Goal: Navigation & Orientation: Find specific page/section

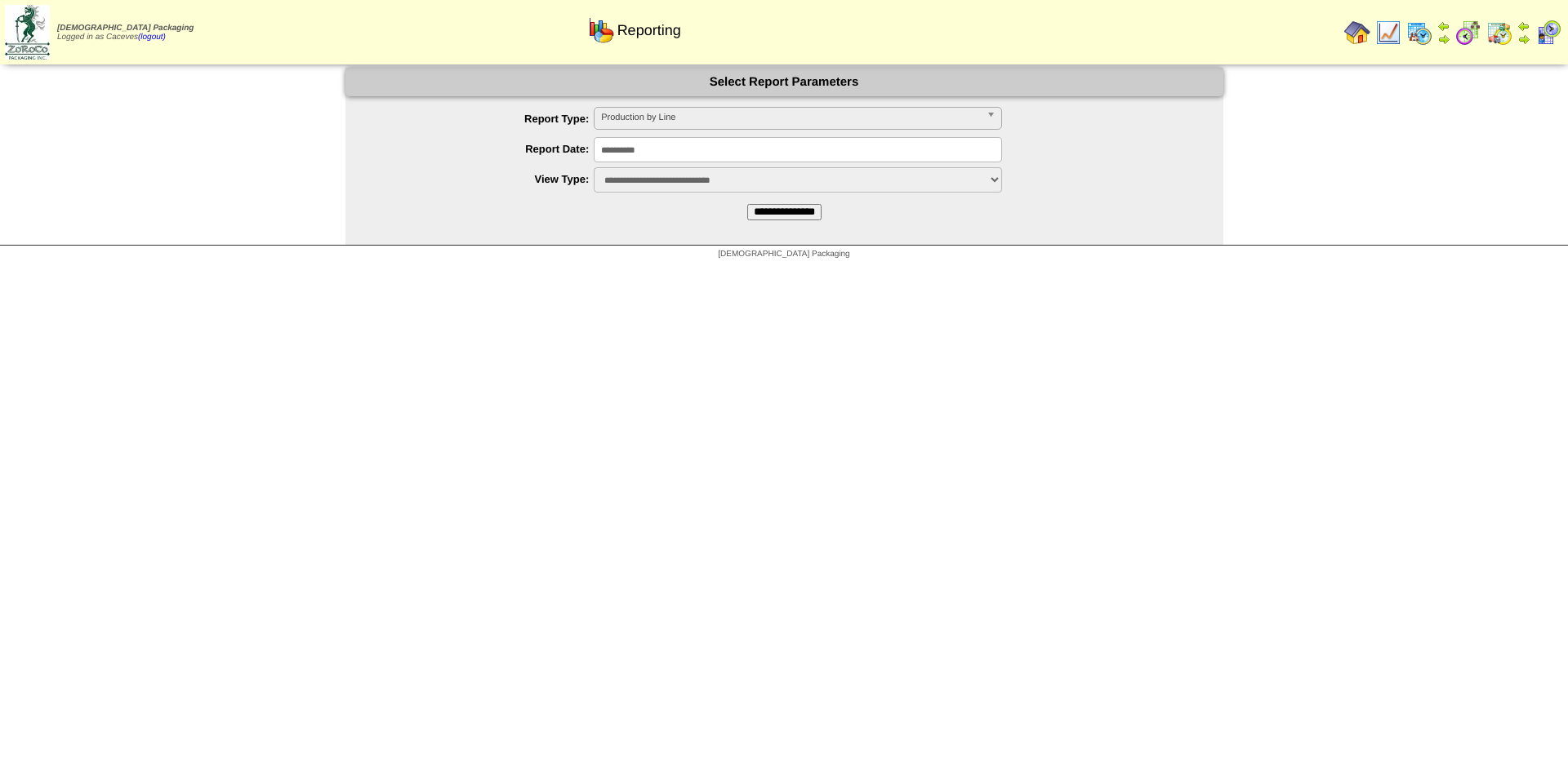
click at [1419, 42] on img at bounding box center [1420, 32] width 26 height 26
